Goal: Task Accomplishment & Management: Use online tool/utility

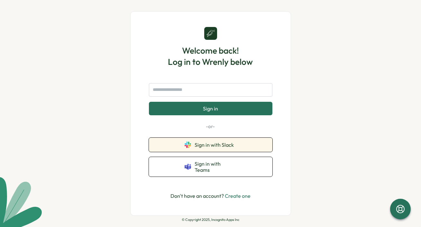
click at [207, 152] on button "Sign in with Slack" at bounding box center [211, 145] width 124 height 14
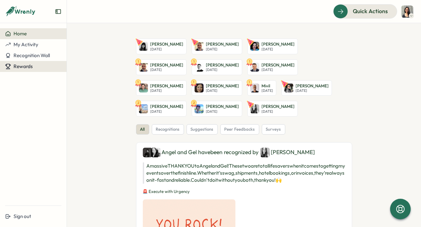
click at [21, 67] on span "Rewards" at bounding box center [23, 66] width 19 height 6
click at [87, 65] on div "Redeem Rewards" at bounding box center [87, 66] width 38 height 7
